Goal: Task Accomplishment & Management: Complete application form

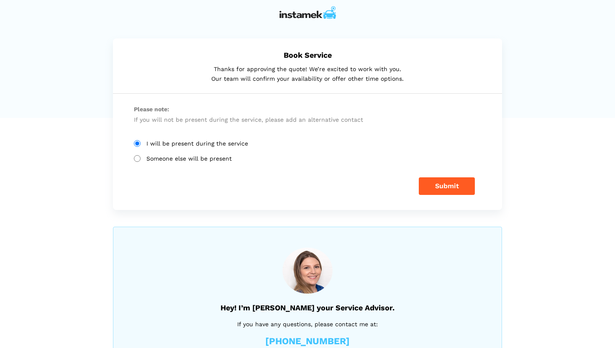
click at [153, 157] on label "Someone else will be present" at bounding box center [308, 158] width 348 height 7
click at [141, 157] on input "Someone else will be present" at bounding box center [137, 158] width 7 height 7
radio input "true"
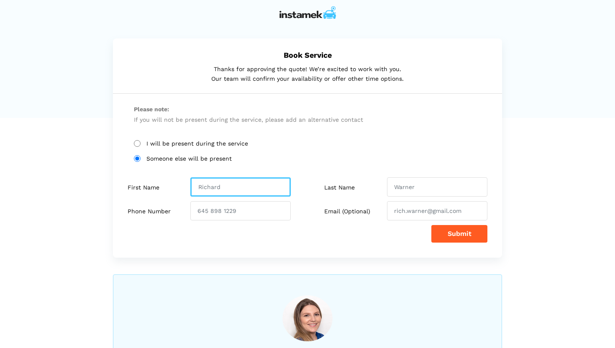
click at [245, 188] on input "text" at bounding box center [241, 187] width 100 height 19
drag, startPoint x: 246, startPoint y: 188, endPoint x: 196, endPoint y: 187, distance: 50.7
click at [196, 187] on input "text" at bounding box center [241, 187] width 100 height 19
type input "T"
type input "[PERSON_NAME]"
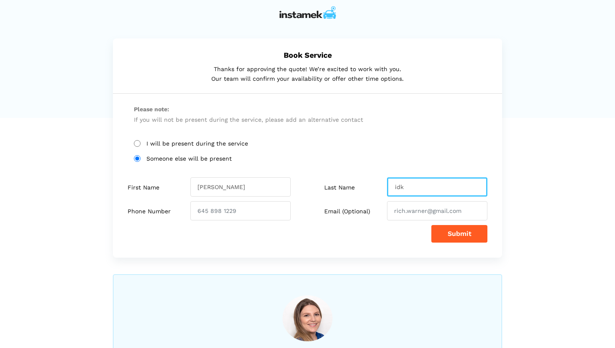
type input "idk"
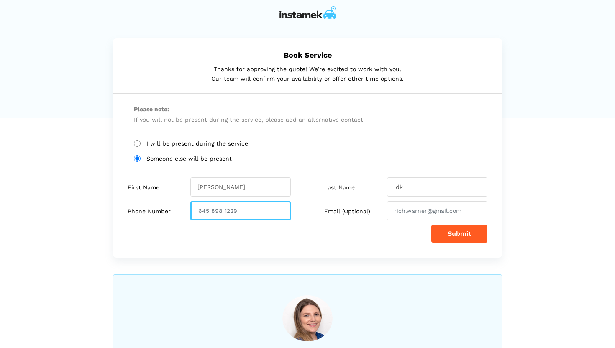
click at [241, 212] on input "number" at bounding box center [241, 210] width 100 height 19
drag, startPoint x: 245, startPoint y: 211, endPoint x: 185, endPoint y: 211, distance: 59.9
click at [185, 210] on div "Phone Number" at bounding box center [214, 210] width 186 height 19
type input "604"
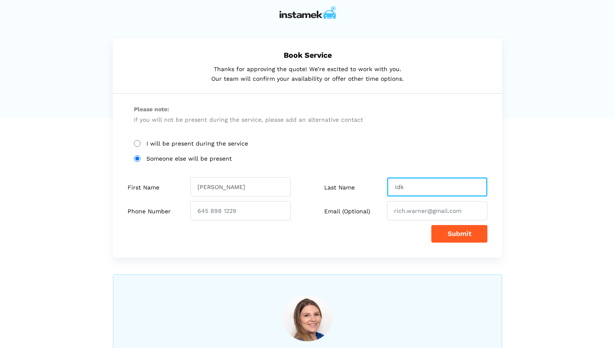
click at [416, 185] on input "idk" at bounding box center [437, 187] width 100 height 19
type input "i"
type input "JJ Motor Cars Manager"
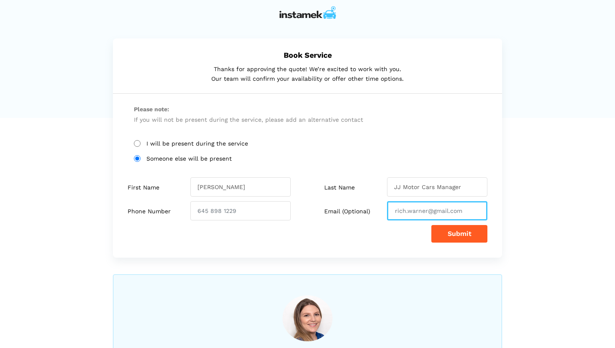
click at [469, 212] on input "email" at bounding box center [437, 210] width 100 height 19
click at [463, 234] on button "Submit" at bounding box center [460, 234] width 56 height 18
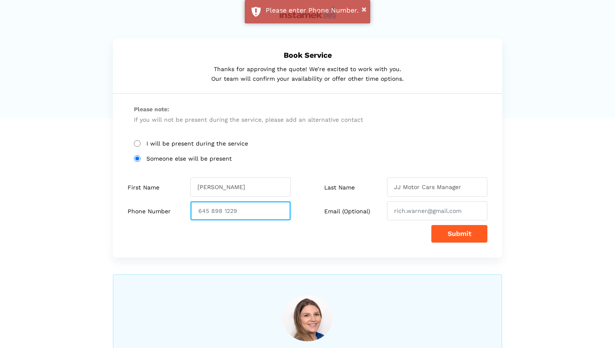
click at [244, 211] on input "number" at bounding box center [241, 210] width 100 height 19
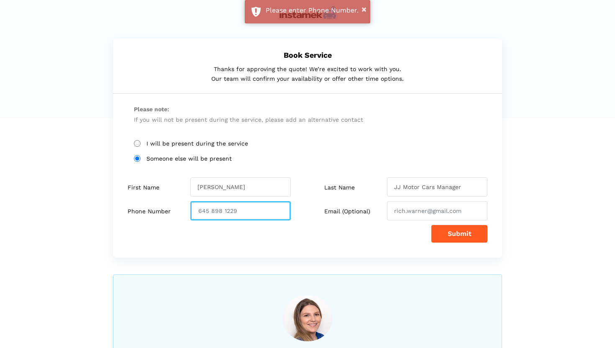
click at [253, 213] on input "number" at bounding box center [241, 210] width 100 height 19
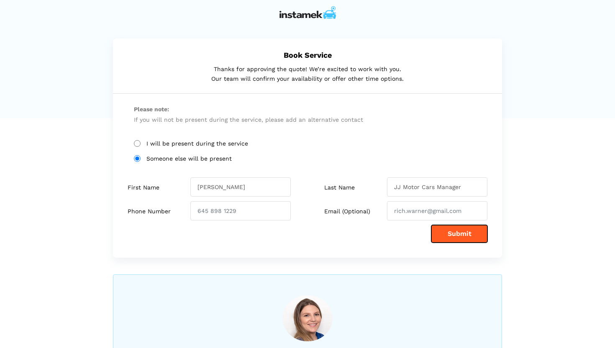
click at [452, 232] on button "Submit" at bounding box center [460, 234] width 56 height 18
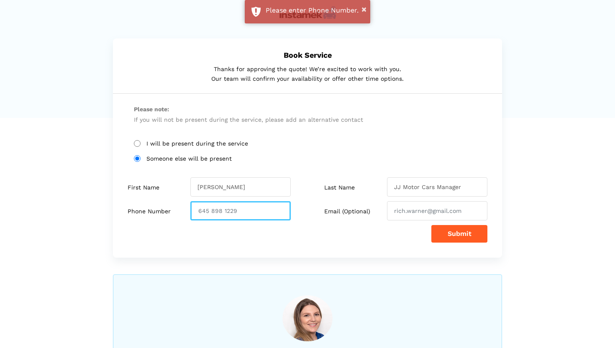
click at [225, 210] on input "number" at bounding box center [241, 210] width 100 height 19
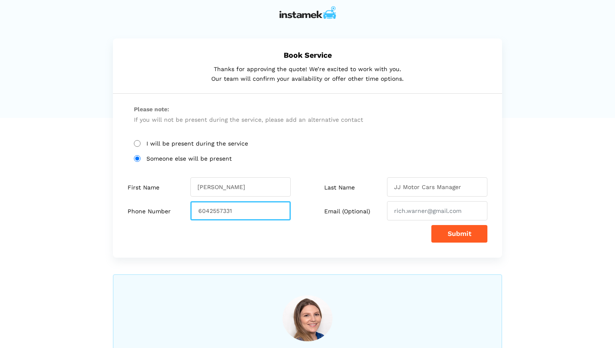
type input "6042557331"
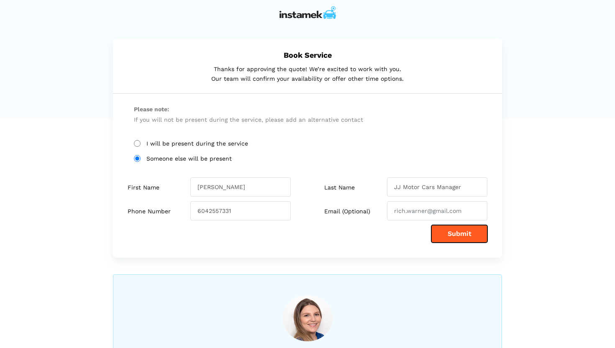
click at [462, 234] on button "Submit" at bounding box center [460, 234] width 56 height 18
click at [451, 236] on button "Submit" at bounding box center [460, 234] width 56 height 18
